Goal: Transaction & Acquisition: Book appointment/travel/reservation

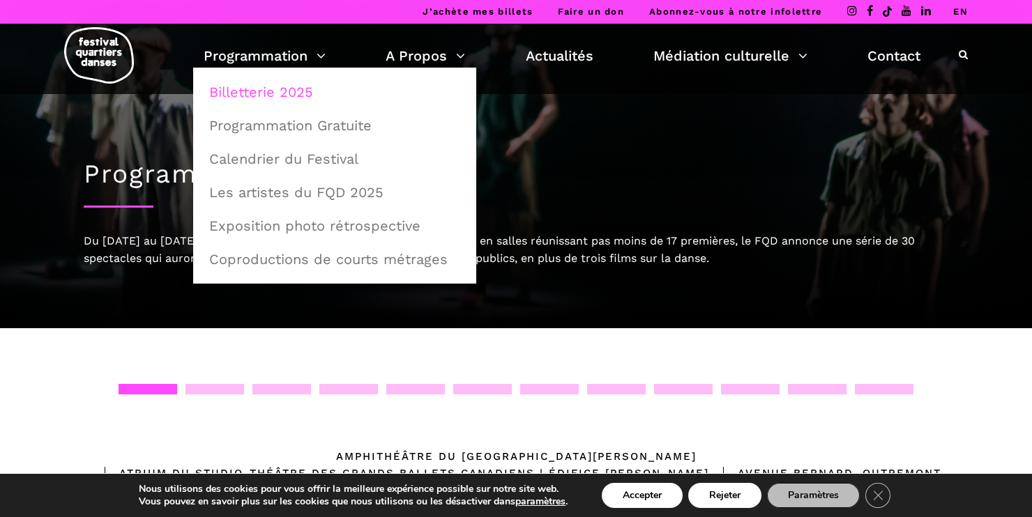
click at [268, 96] on link "Billetterie 2025" at bounding box center [335, 92] width 268 height 32
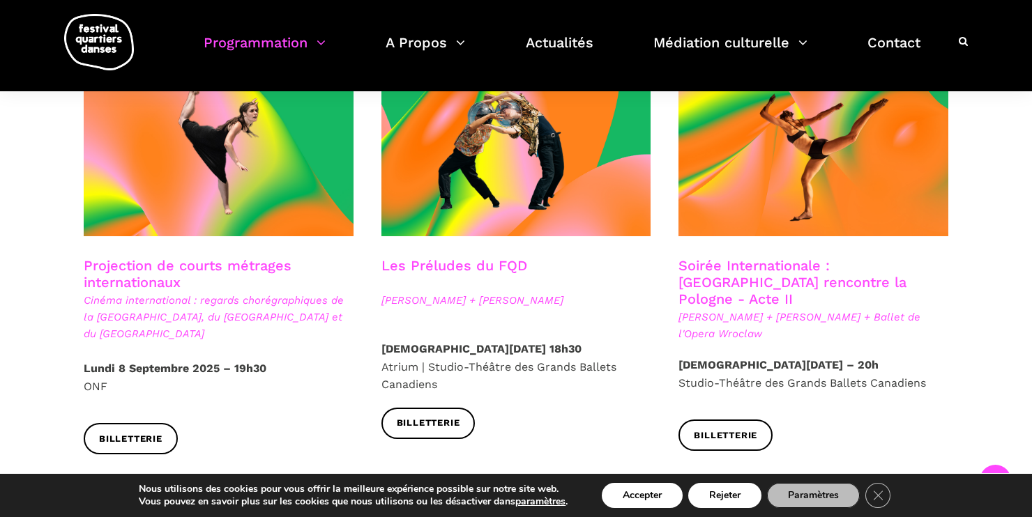
scroll to position [1185, 0]
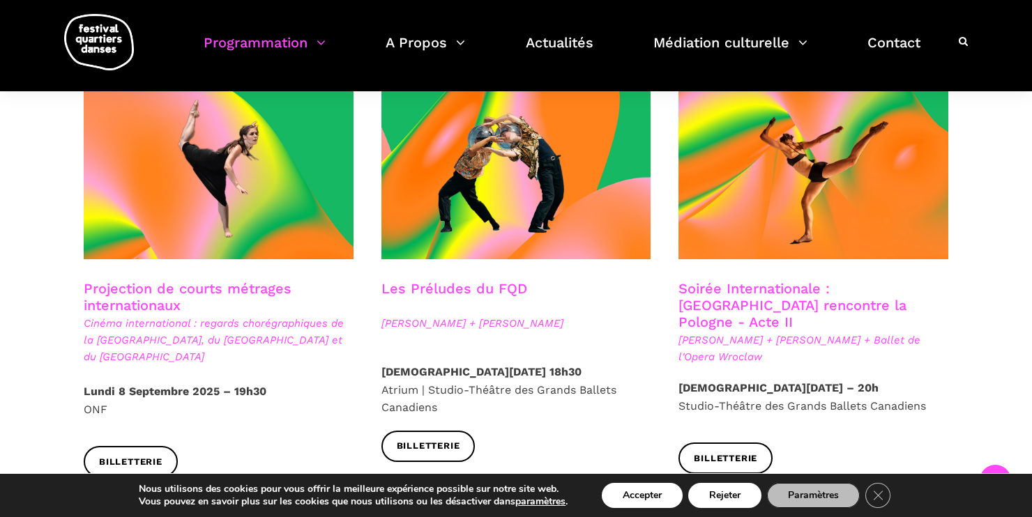
click at [866, 280] on link "Soirée Internationale : Montréal rencontre la Pologne - Acte II" at bounding box center [792, 305] width 228 height 50
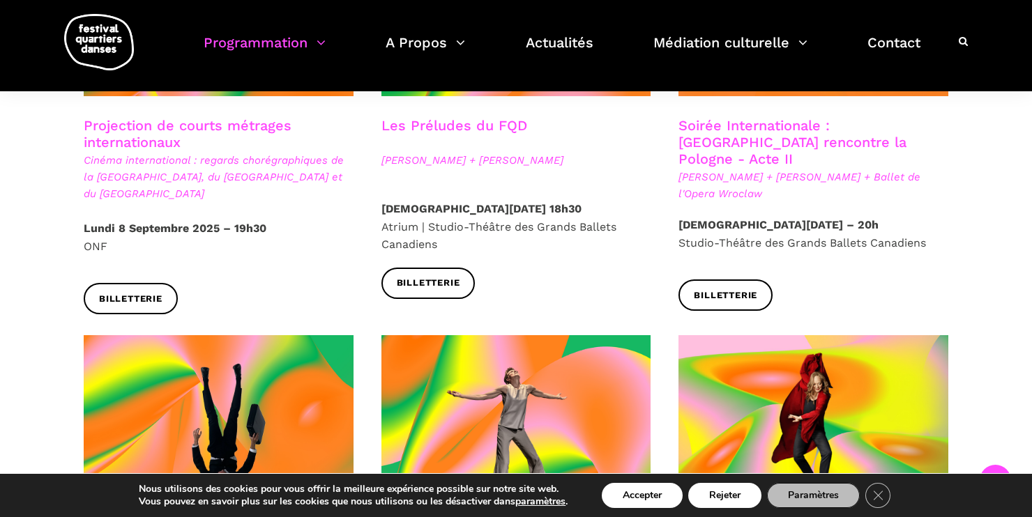
scroll to position [1324, 0]
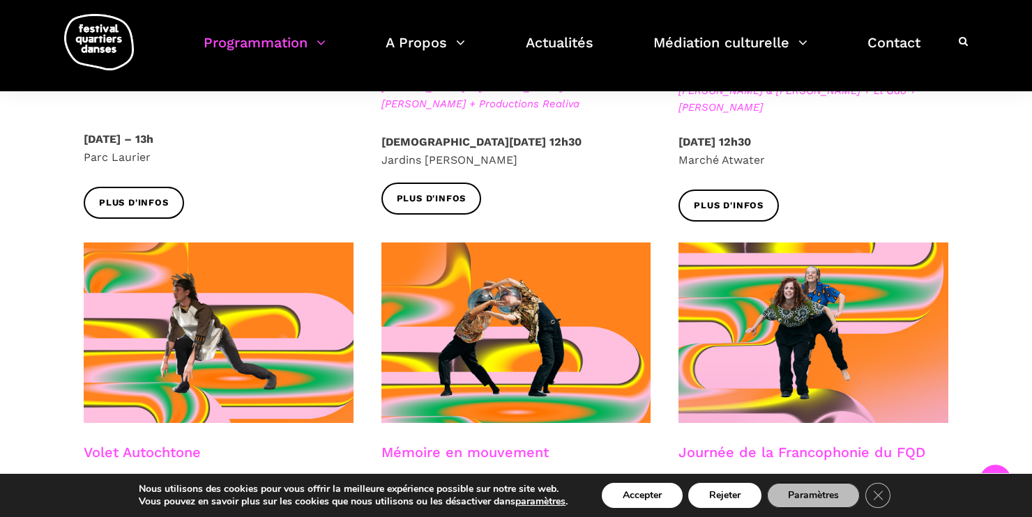
scroll to position [488, 0]
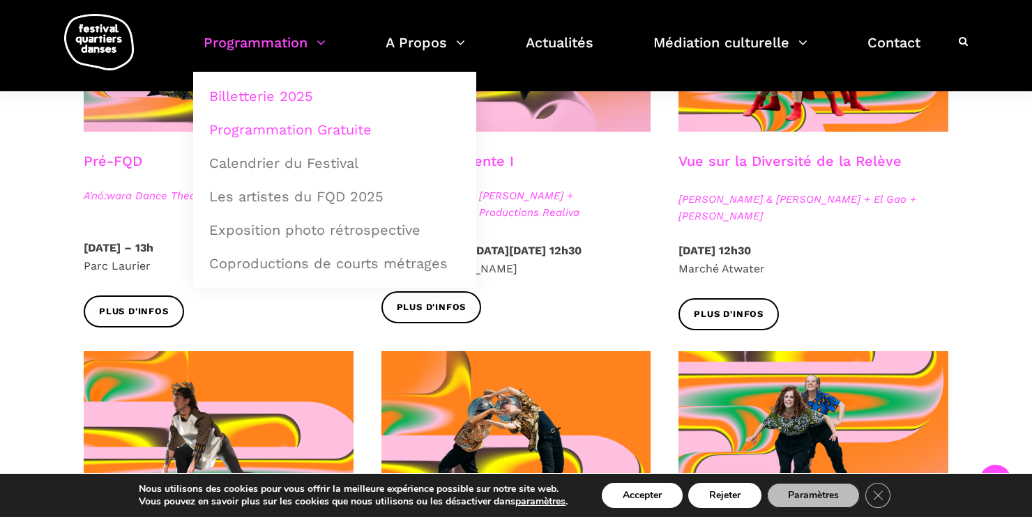
click at [282, 96] on link "Billetterie 2025" at bounding box center [335, 96] width 268 height 32
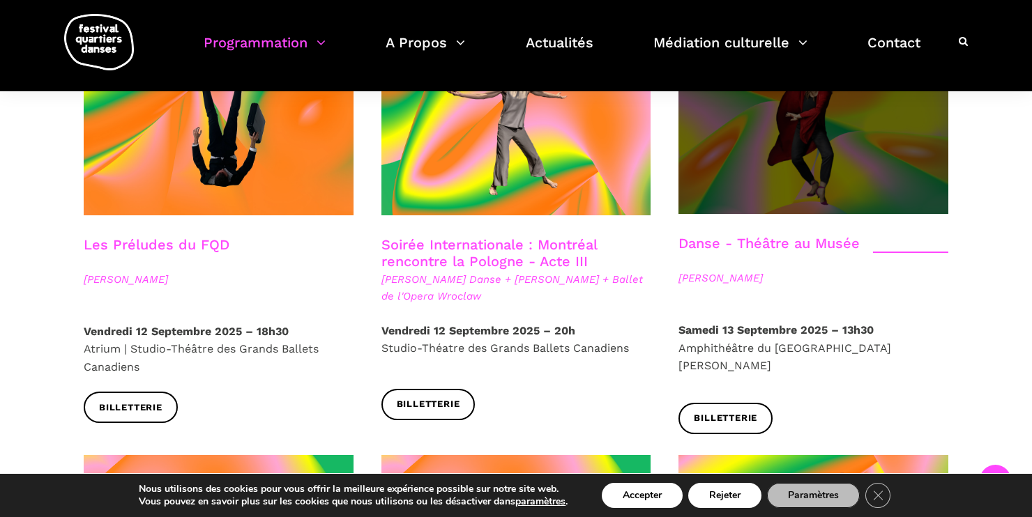
scroll to position [1743, 0]
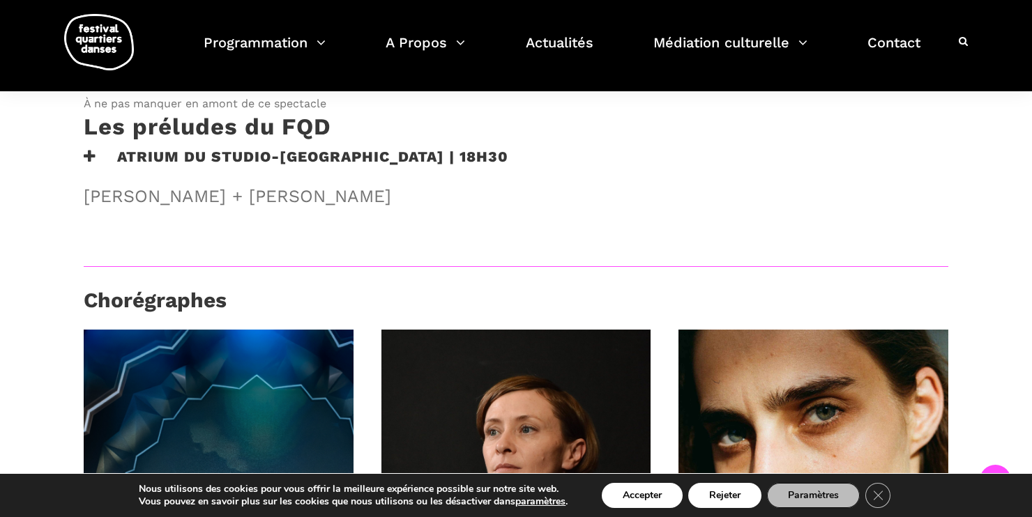
scroll to position [488, 0]
